Goal: Task Accomplishment & Management: Use online tool/utility

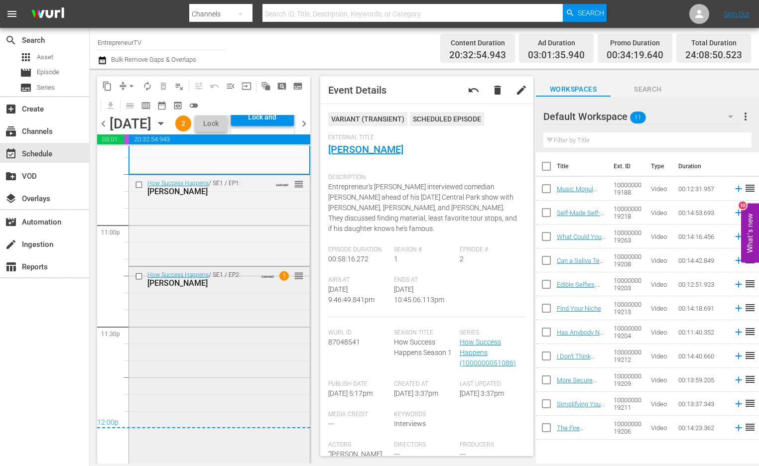
scroll to position [4626, 0]
click at [289, 126] on div "Lock and Publish" at bounding box center [262, 117] width 53 height 18
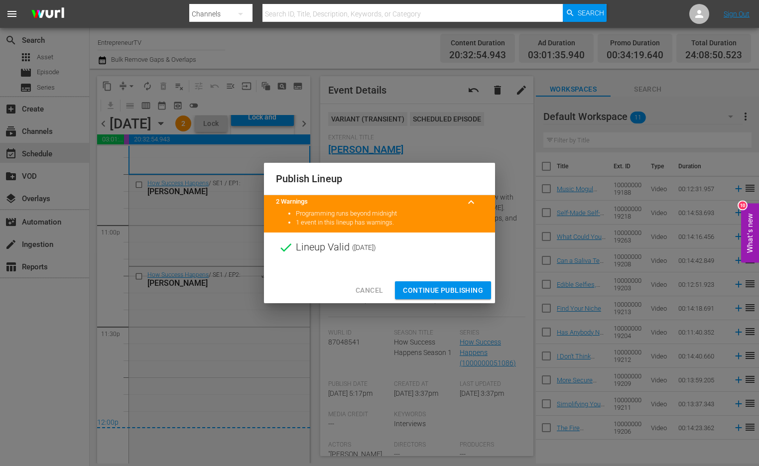
click at [423, 291] on span "Continue Publishing" at bounding box center [443, 290] width 80 height 12
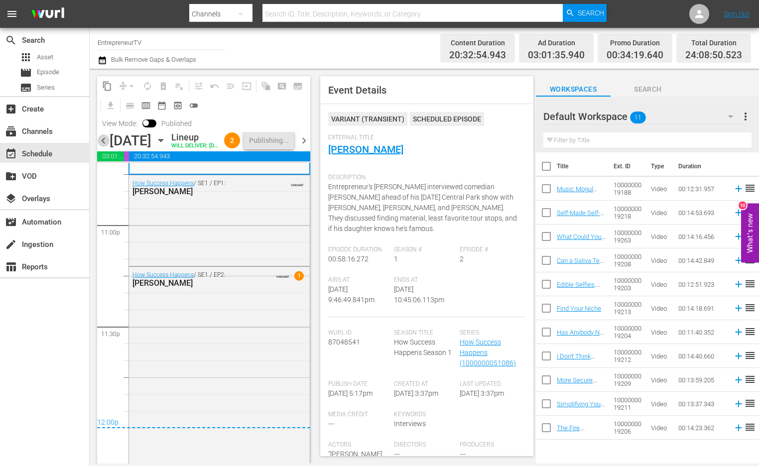
click at [106, 147] on span "chevron_left" at bounding box center [103, 140] width 12 height 12
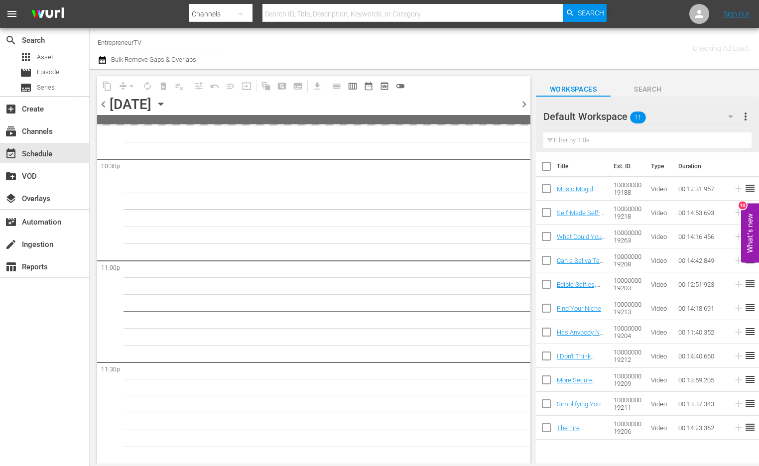
scroll to position [4538, 0]
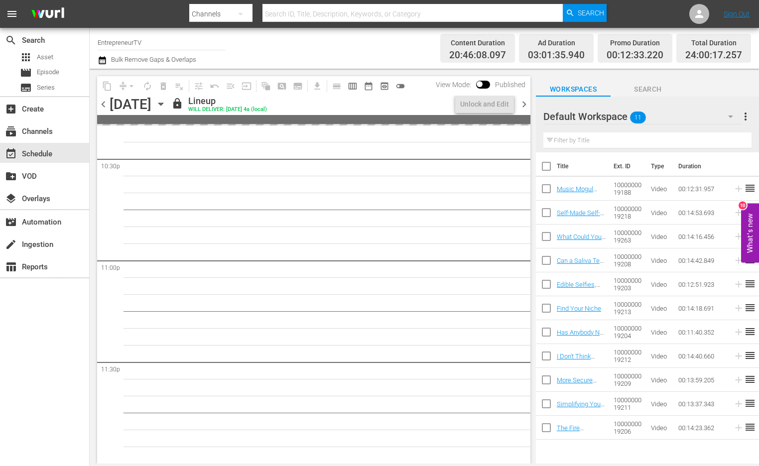
click at [104, 104] on span "chevron_left" at bounding box center [103, 104] width 12 height 12
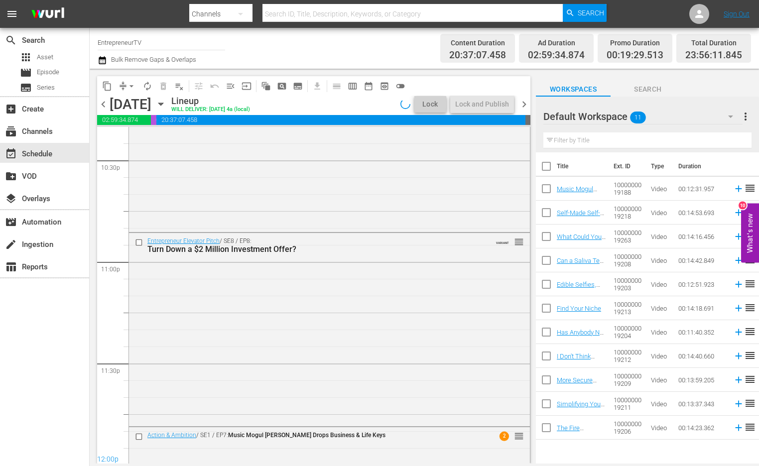
scroll to position [4544, 0]
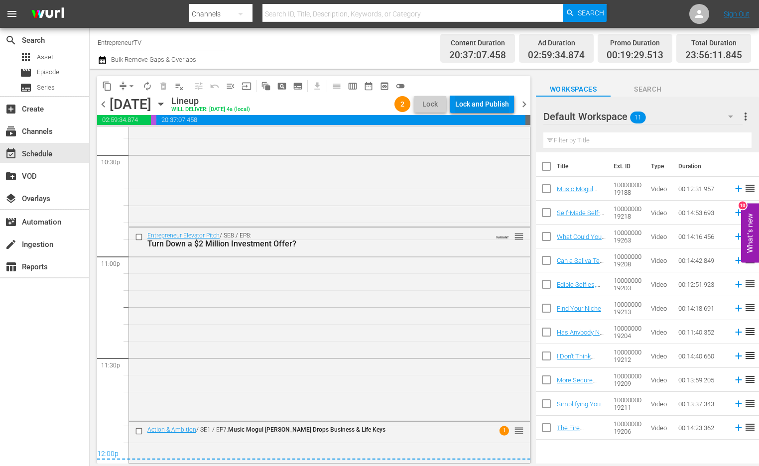
click at [491, 107] on div "Lock and Publish" at bounding box center [482, 104] width 54 height 18
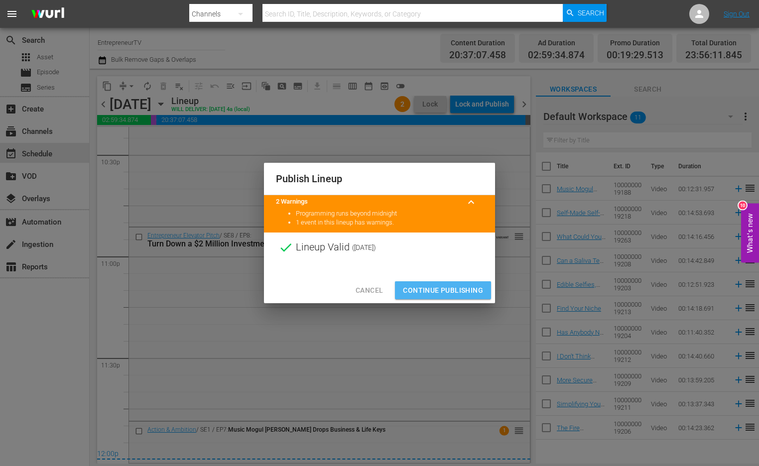
click at [455, 286] on span "Continue Publishing" at bounding box center [443, 290] width 80 height 12
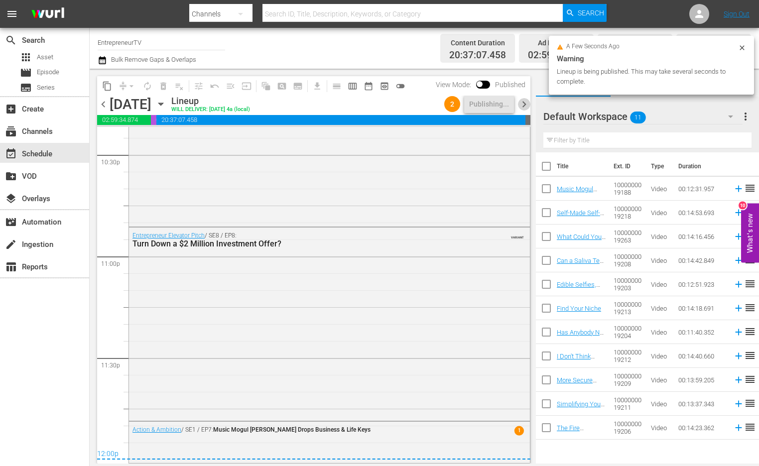
click at [521, 103] on span "chevron_right" at bounding box center [524, 104] width 12 height 12
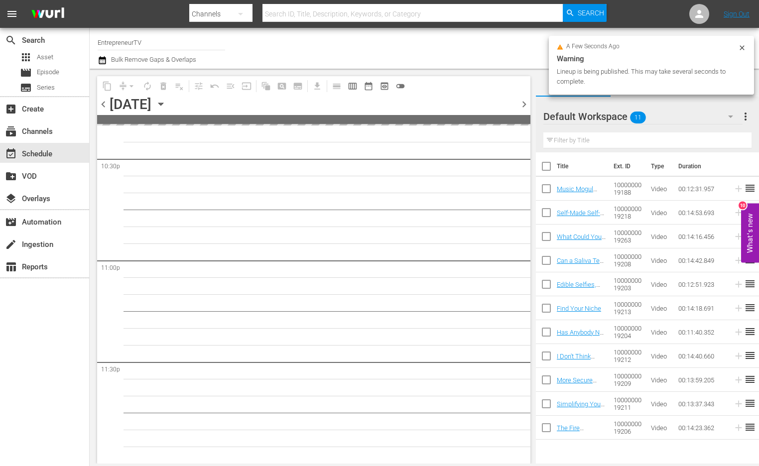
scroll to position [4538, 0]
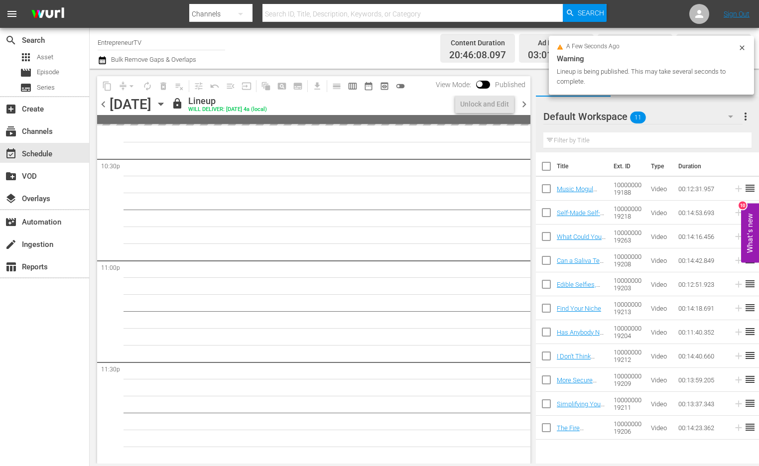
click at [521, 103] on span "chevron_right" at bounding box center [524, 104] width 12 height 12
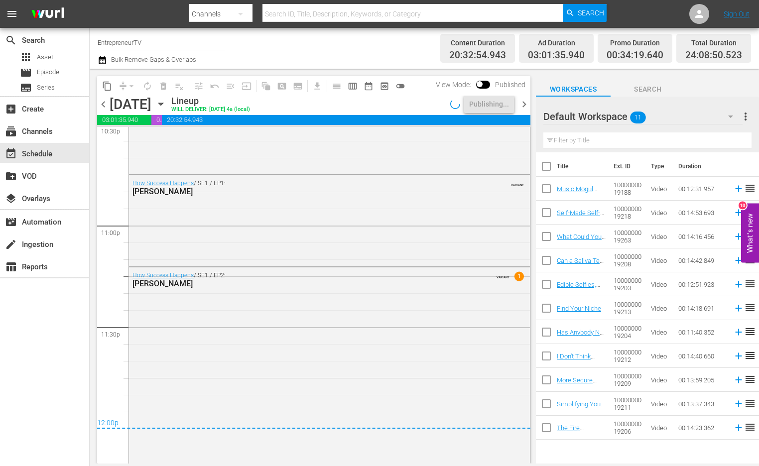
click at [521, 103] on span "chevron_right" at bounding box center [524, 104] width 12 height 12
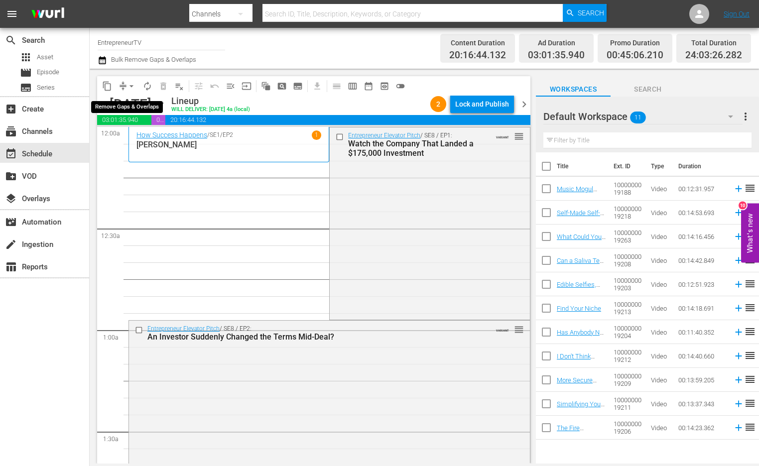
click at [132, 83] on span "arrow_drop_down" at bounding box center [131, 86] width 10 height 10
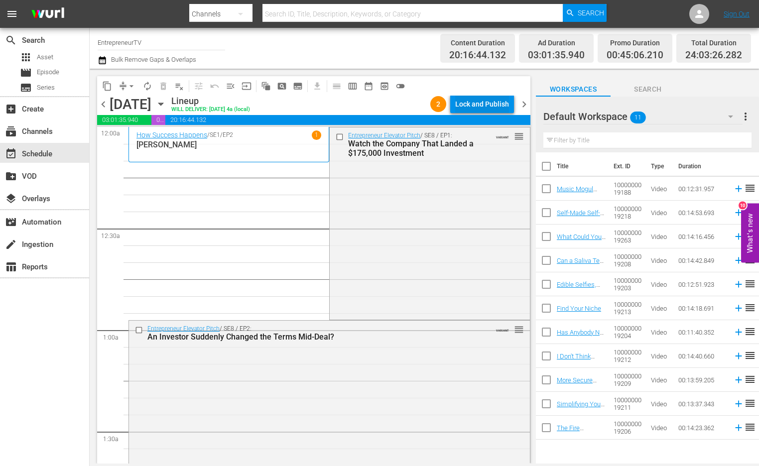
click at [491, 97] on div "Lock and Publish" at bounding box center [482, 104] width 54 height 18
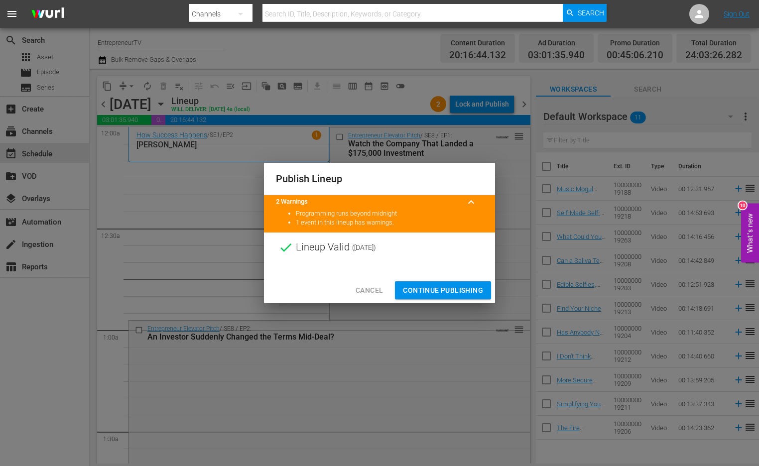
click at [453, 297] on button "Continue Publishing" at bounding box center [443, 290] width 96 height 18
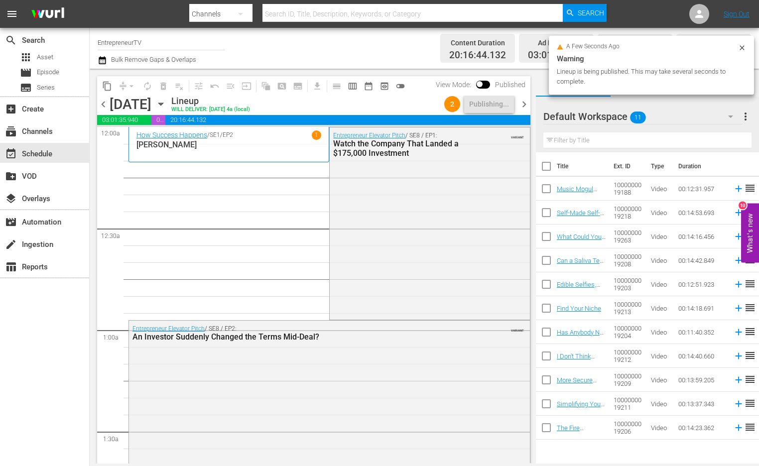
click at [524, 105] on span "chevron_right" at bounding box center [524, 104] width 12 height 12
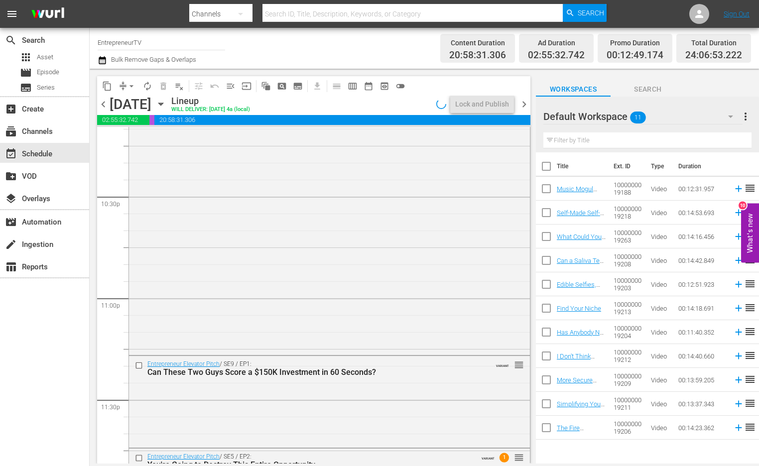
scroll to position [4563, 0]
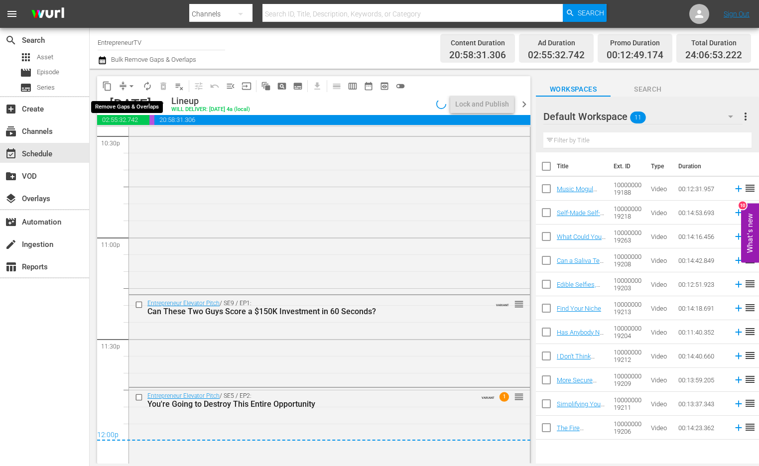
click at [130, 88] on span "arrow_drop_down" at bounding box center [131, 86] width 10 height 10
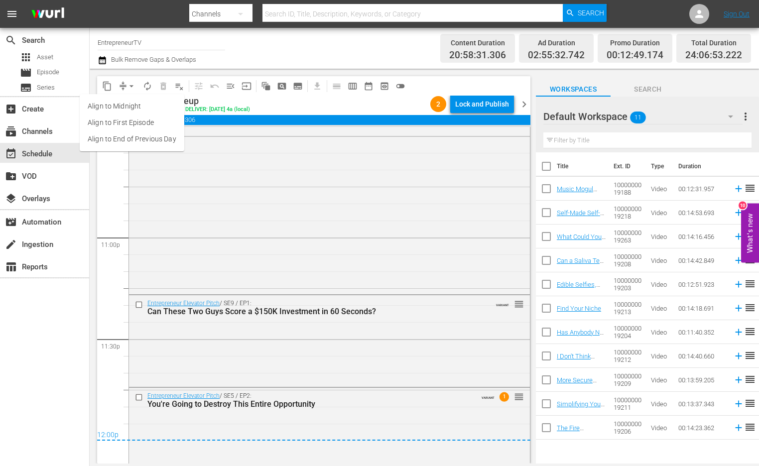
click at [139, 140] on li "Align to End of Previous Day" at bounding box center [132, 139] width 105 height 16
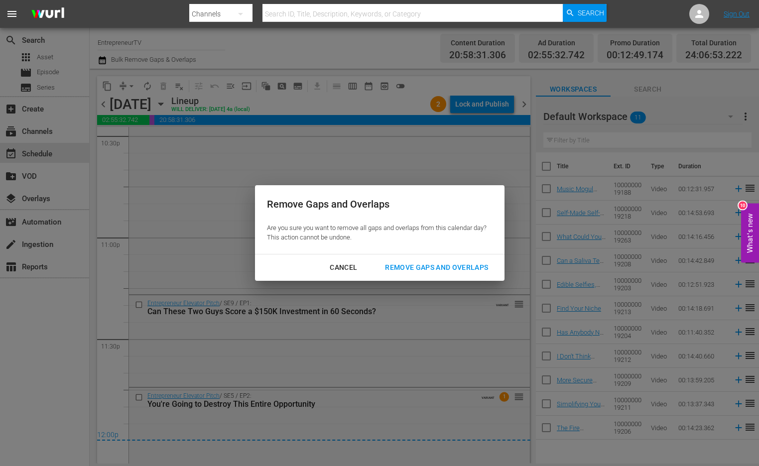
click at [480, 282] on div "Remove Gaps and Overlaps Are you sure you want to remove all gaps and overlaps …" at bounding box center [379, 233] width 759 height 466
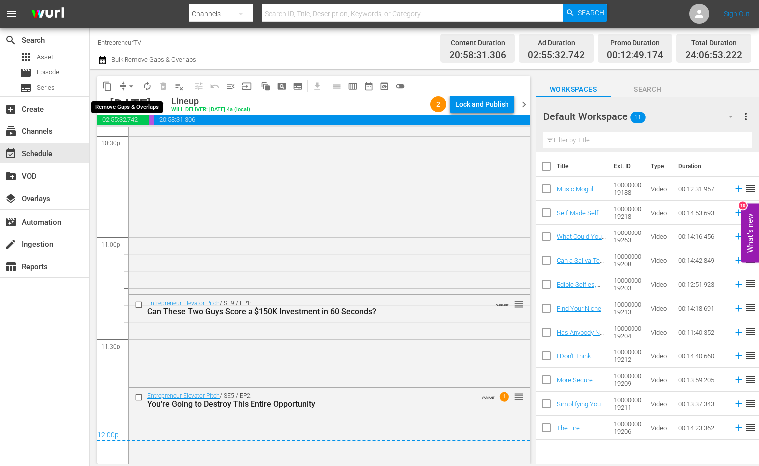
click at [128, 84] on span "arrow_drop_down" at bounding box center [131, 86] width 10 height 10
click at [155, 136] on li "Align to End of Previous Day" at bounding box center [132, 139] width 105 height 16
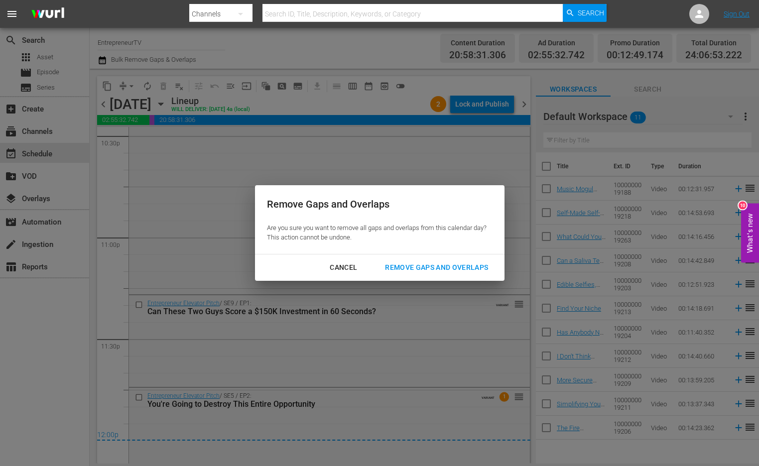
click at [467, 257] on div "Cancel Remove Gaps and Overlaps" at bounding box center [380, 267] width 250 height 26
click at [463, 268] on div "Remove Gaps and Overlaps" at bounding box center [436, 267] width 119 height 12
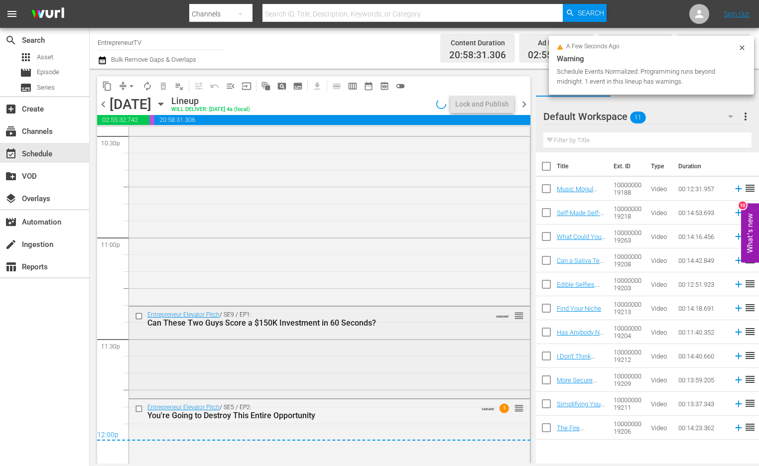
scroll to position [4575, 0]
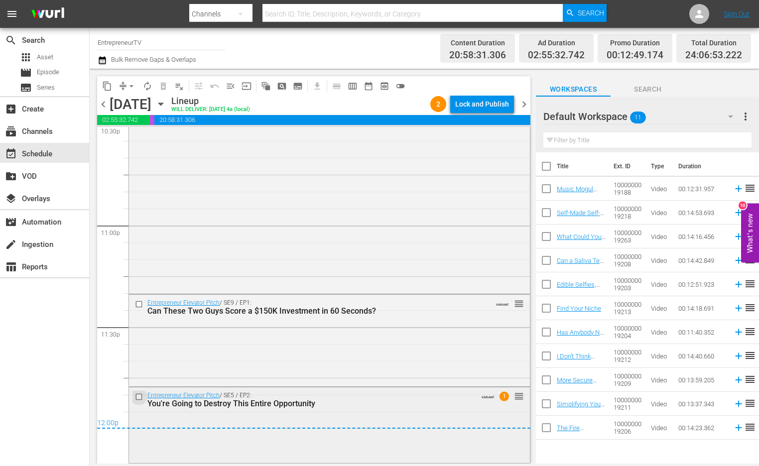
click at [139, 399] on input "checkbox" at bounding box center [140, 397] width 10 height 8
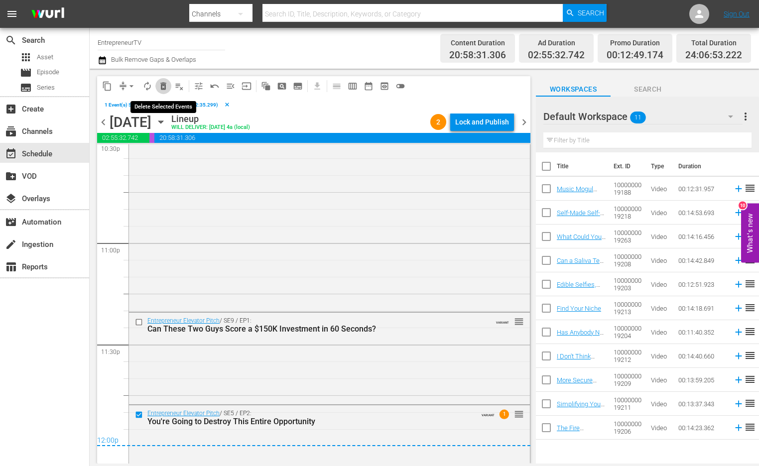
click at [162, 88] on span "delete_forever_outlined" at bounding box center [163, 86] width 10 height 10
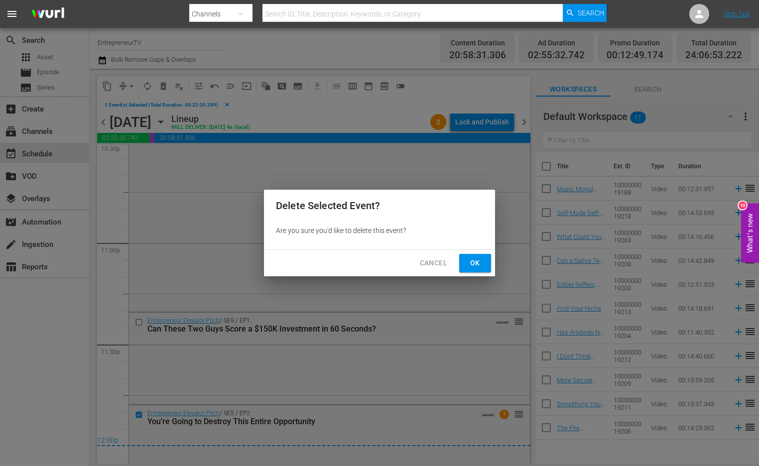
click at [476, 258] on span "Ok" at bounding box center [475, 263] width 16 height 12
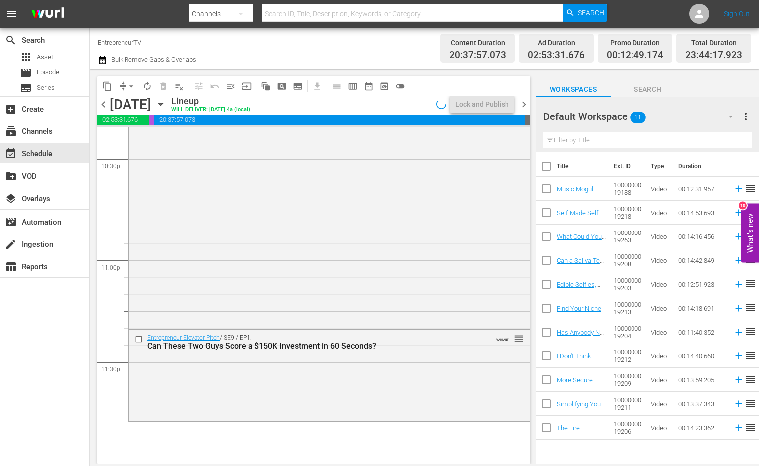
scroll to position [4539, 0]
click at [391, 391] on div "Entrepreneur Elevator Pitch / SE9 / EP1: Can These Two Guys Score a $150K Inves…" at bounding box center [329, 375] width 401 height 90
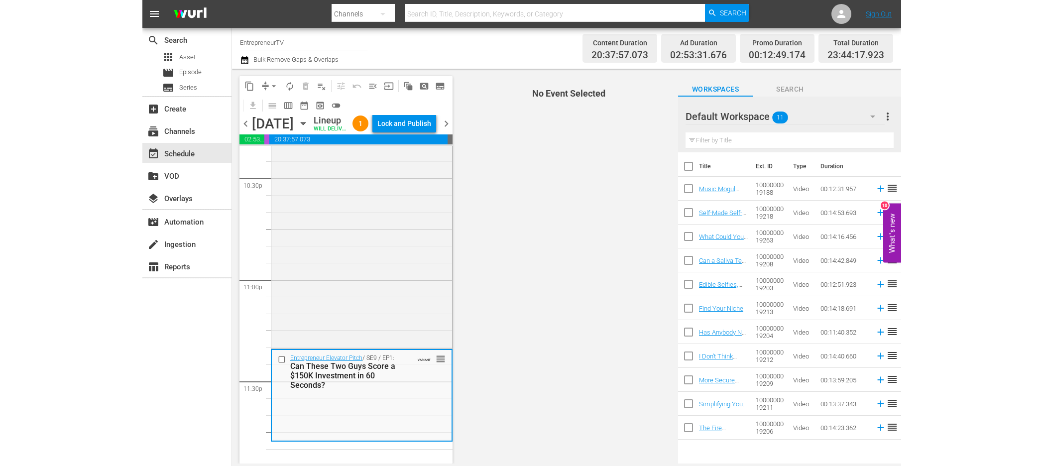
scroll to position [4574, 0]
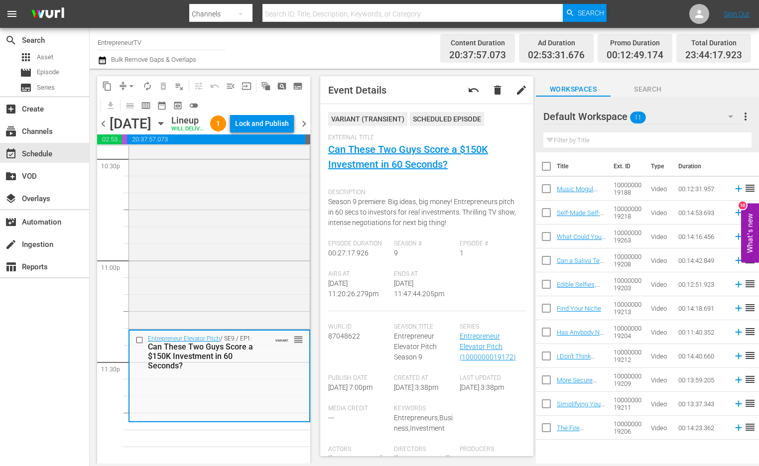
click at [705, 92] on div "Workspaces Search" at bounding box center [647, 87] width 223 height 20
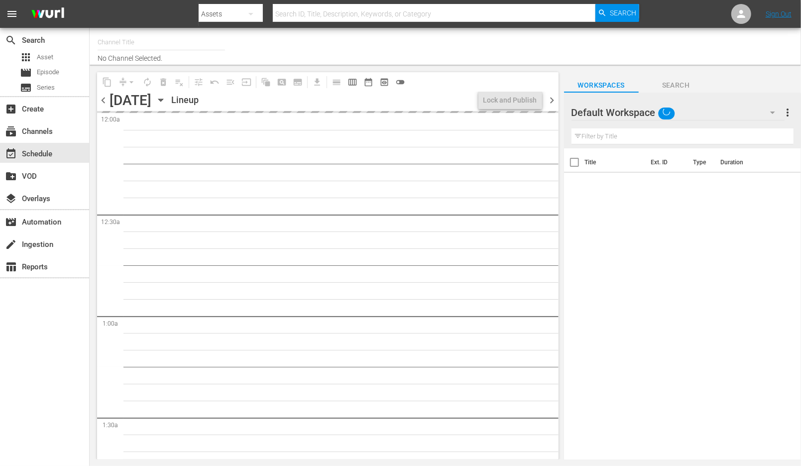
type input "EntrepreneurTV (1868)"
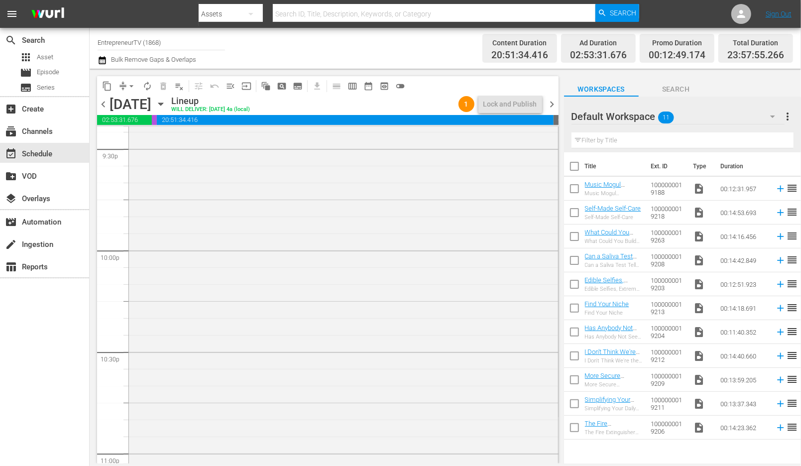
scroll to position [4544, 0]
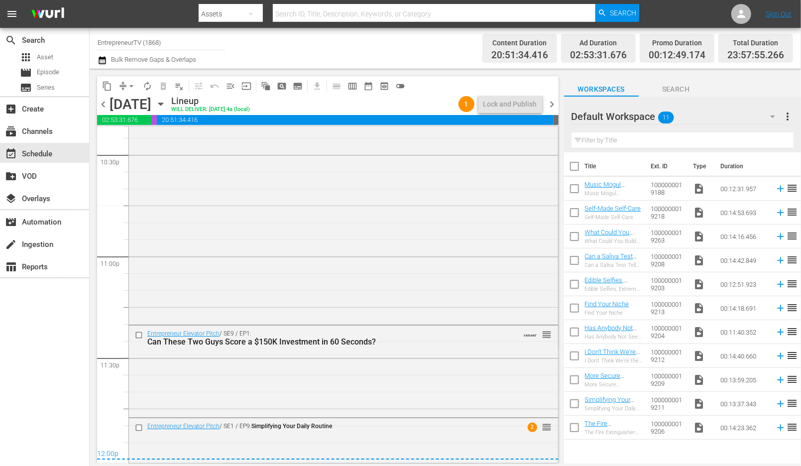
click at [550, 103] on span "chevron_right" at bounding box center [552, 104] width 12 height 12
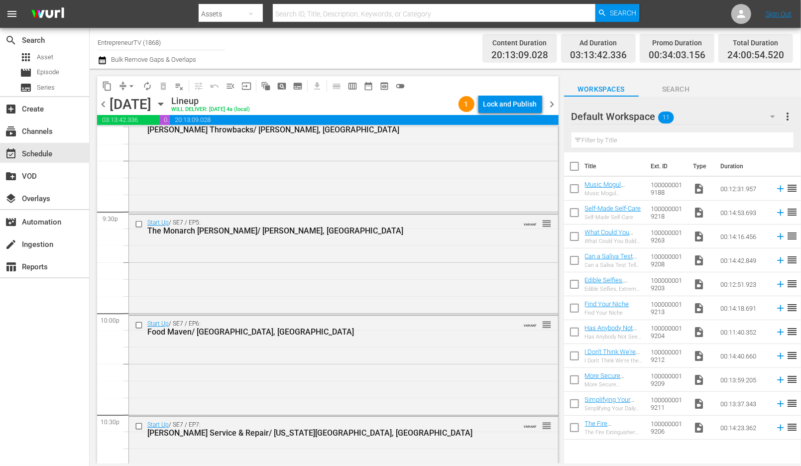
scroll to position [4542, 0]
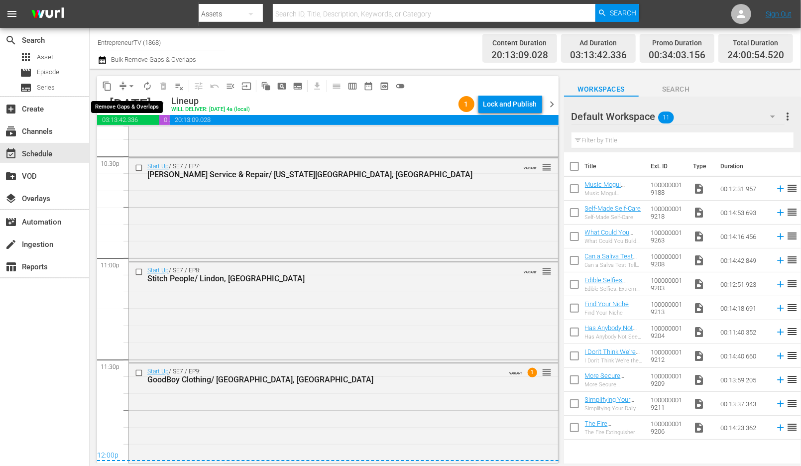
click at [125, 89] on button "arrow_drop_down" at bounding box center [132, 86] width 16 height 16
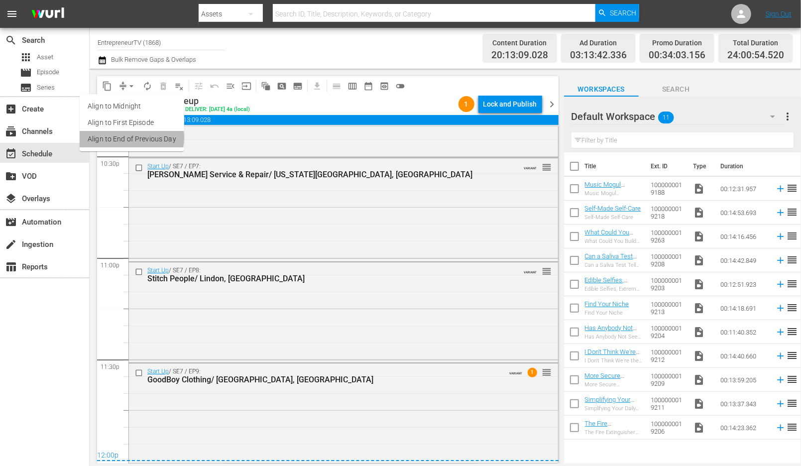
click at [123, 137] on li "Align to End of Previous Day" at bounding box center [132, 139] width 105 height 16
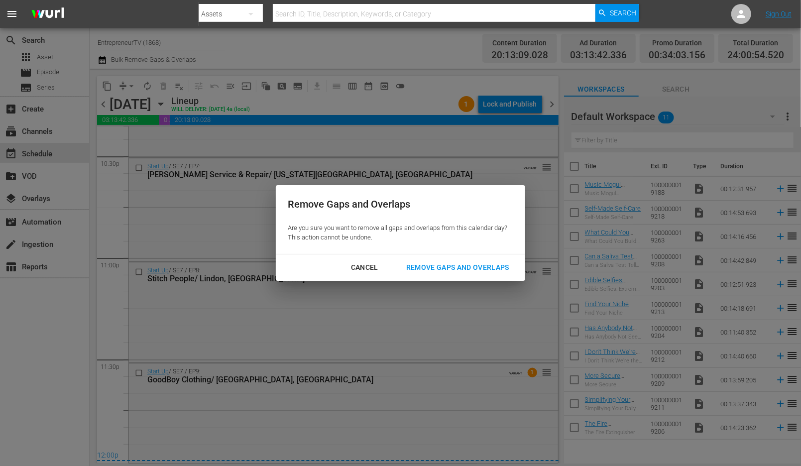
click at [435, 271] on div "Remove Gaps and Overlaps" at bounding box center [457, 267] width 119 height 12
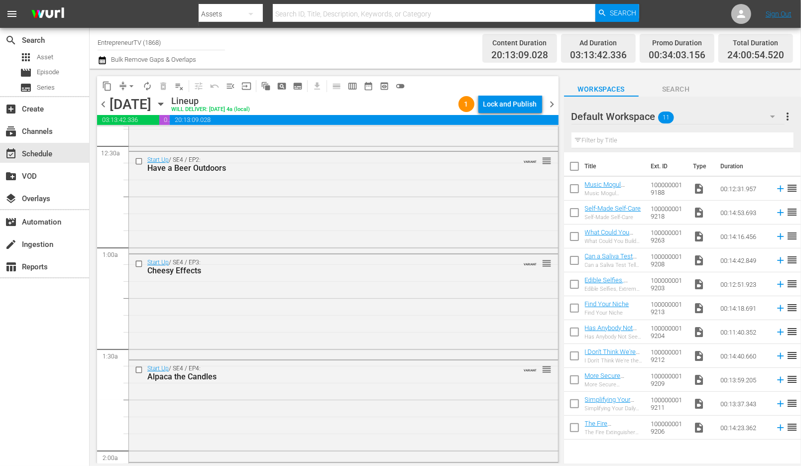
scroll to position [0, 0]
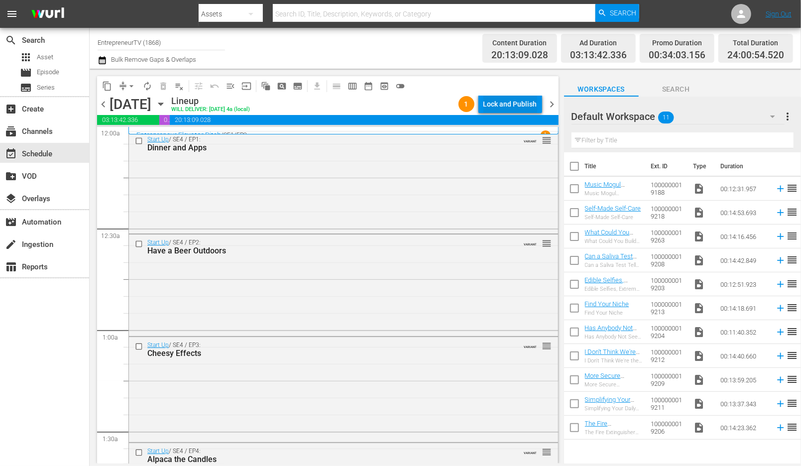
click at [523, 101] on div "Lock and Publish" at bounding box center [511, 104] width 54 height 18
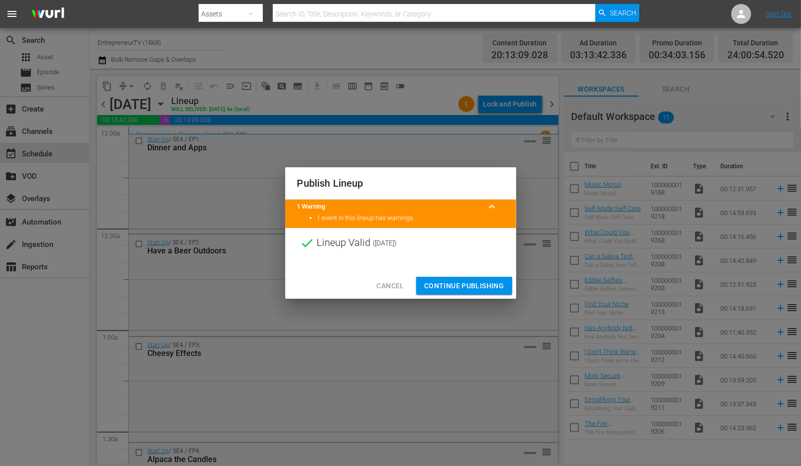
click at [453, 282] on span "Continue Publishing" at bounding box center [464, 286] width 80 height 12
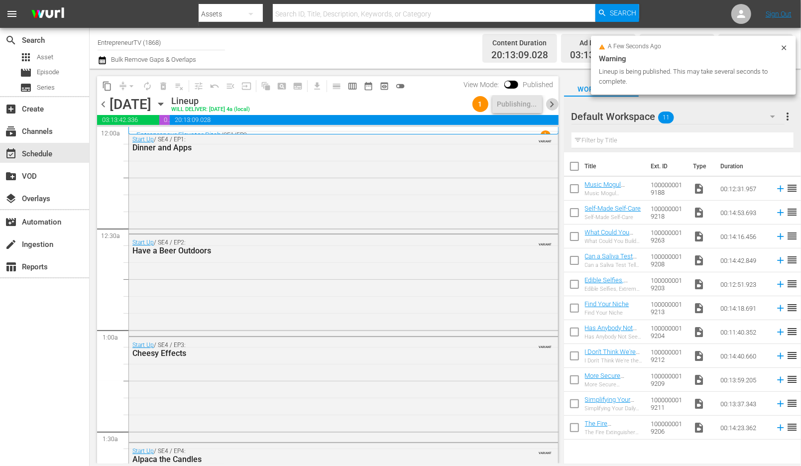
click at [554, 101] on span "chevron_right" at bounding box center [552, 104] width 12 height 12
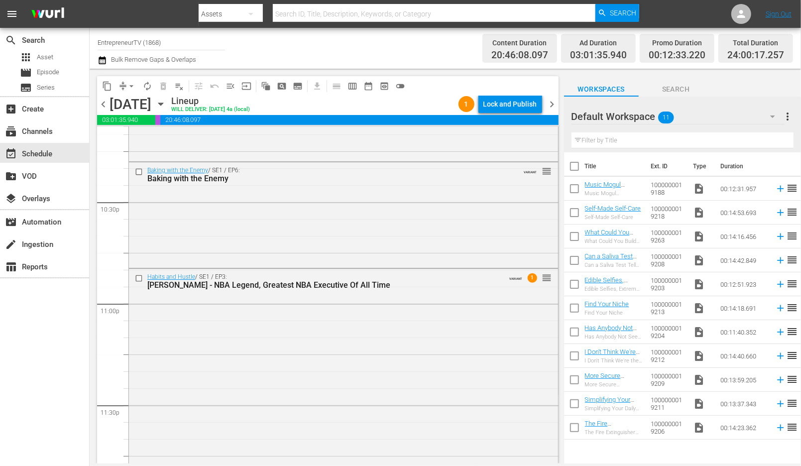
scroll to position [4540, 0]
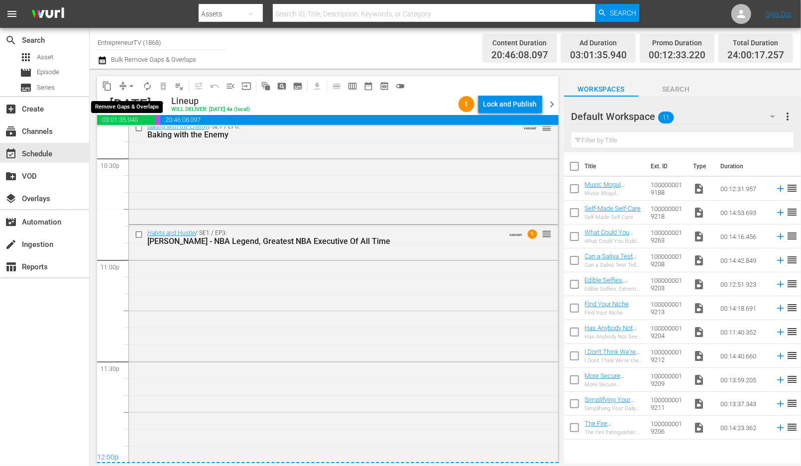
click at [131, 85] on span "arrow_drop_down" at bounding box center [131, 86] width 10 height 10
click at [134, 143] on li "Align to End of Previous Day" at bounding box center [132, 139] width 105 height 16
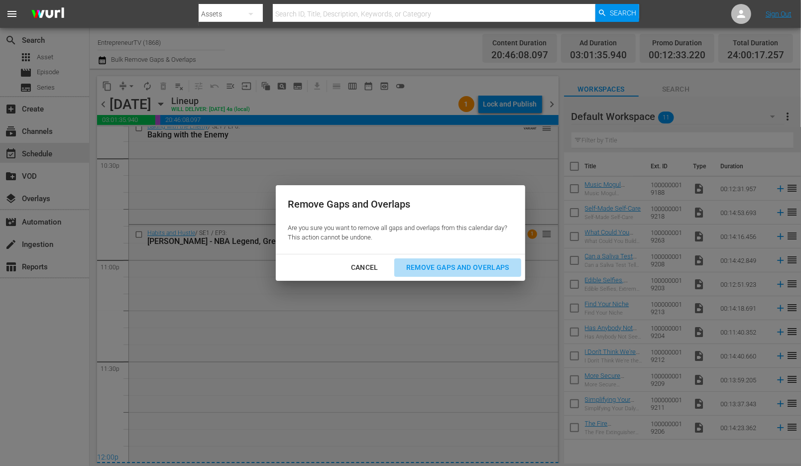
click at [472, 265] on div "Remove Gaps and Overlaps" at bounding box center [457, 267] width 119 height 12
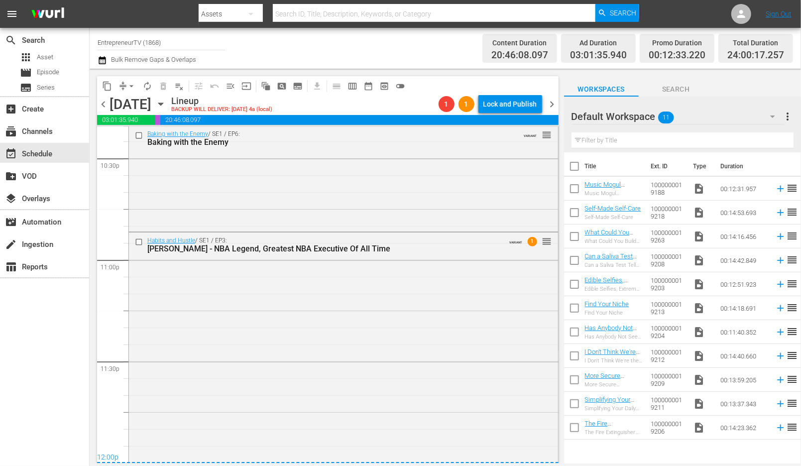
click at [472, 265] on div "Habits and Hustle / SE1 / EP3: Jerry West - NBA Legend, Greatest NBA Executive …" at bounding box center [343, 351] width 429 height 237
